Goal: Transaction & Acquisition: Purchase product/service

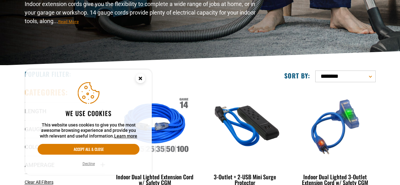
scroll to position [95, 0]
click at [139, 77] on circle "Cookie Consent" at bounding box center [140, 78] width 9 height 9
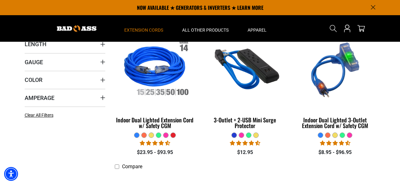
scroll to position [127, 0]
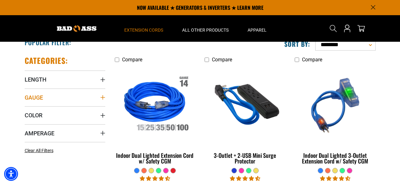
click at [102, 97] on icon "Gauge" at bounding box center [102, 97] width 5 height 5
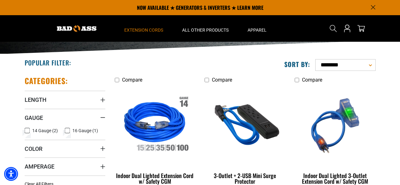
scroll to position [63, 0]
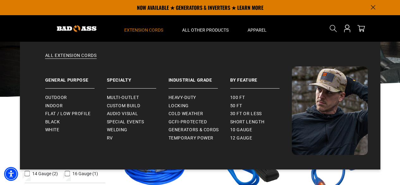
click at [151, 28] on span "Extension Cords" at bounding box center [143, 30] width 39 height 6
click at [52, 97] on span "Outdoor" at bounding box center [56, 98] width 22 height 6
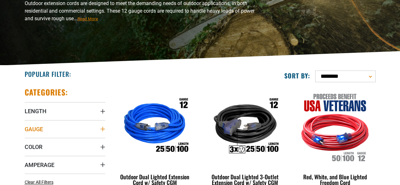
click at [102, 129] on icon "Gauge" at bounding box center [102, 129] width 4 height 4
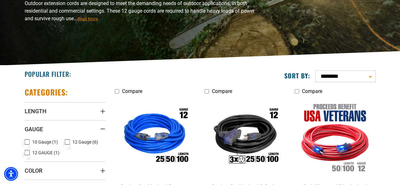
click at [29, 152] on icon at bounding box center [27, 153] width 5 height 8
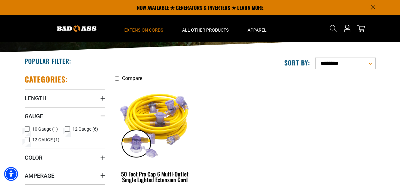
scroll to position [95, 0]
